Goal: Find specific page/section: Find specific page/section

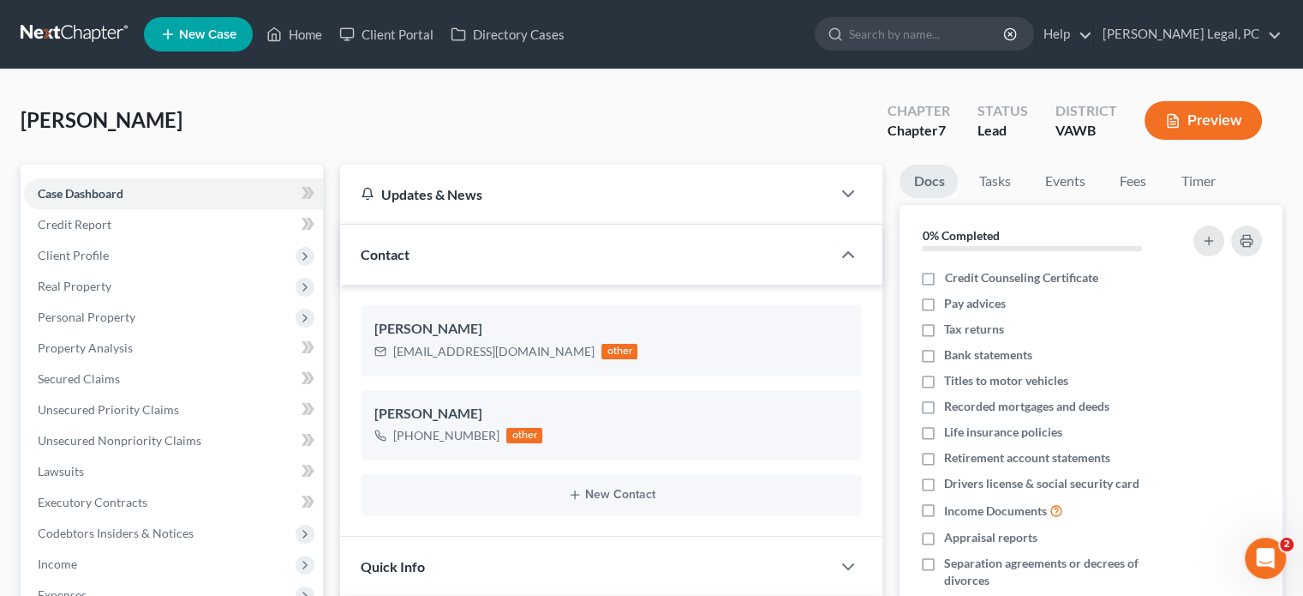
click at [73, 25] on link at bounding box center [76, 34] width 110 height 31
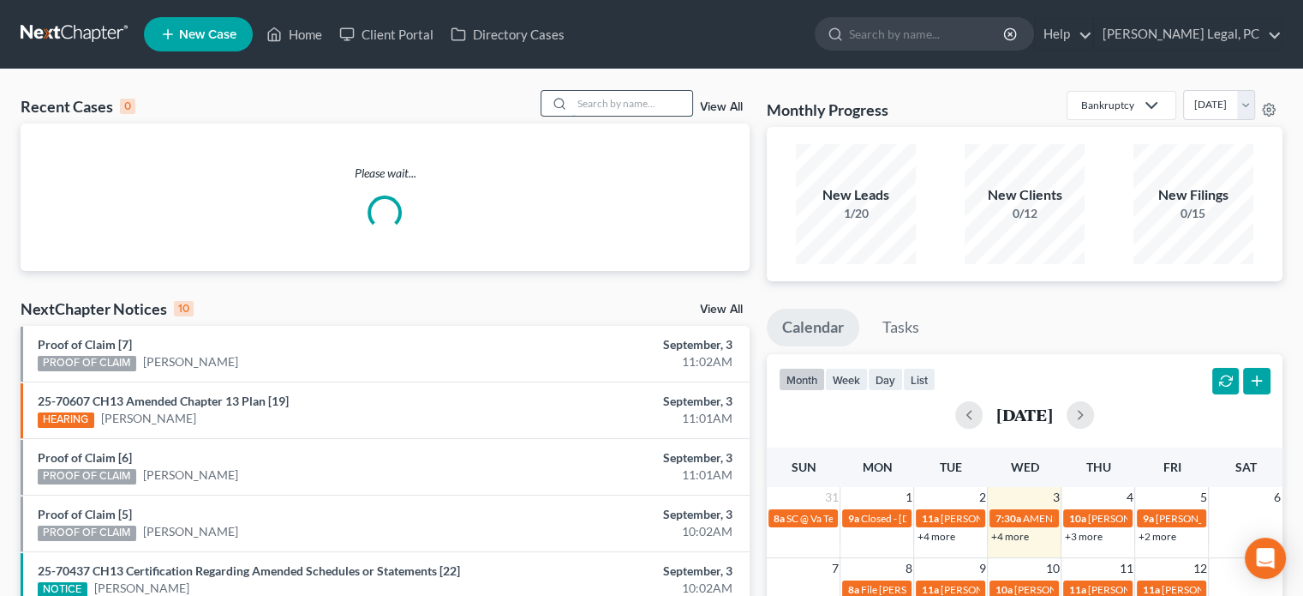
click at [602, 109] on input "search" at bounding box center [632, 103] width 120 height 25
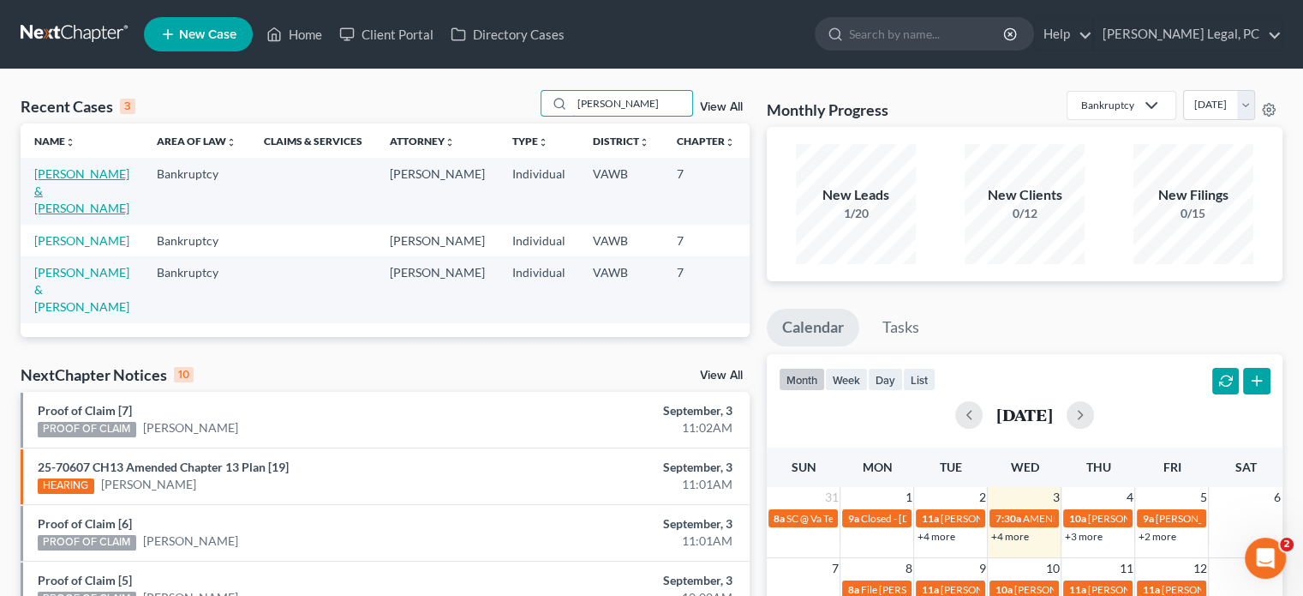
type input "[PERSON_NAME]"
click at [46, 183] on link "[PERSON_NAME] & [PERSON_NAME]" at bounding box center [81, 190] width 95 height 49
